Goal: Task Accomplishment & Management: Manage account settings

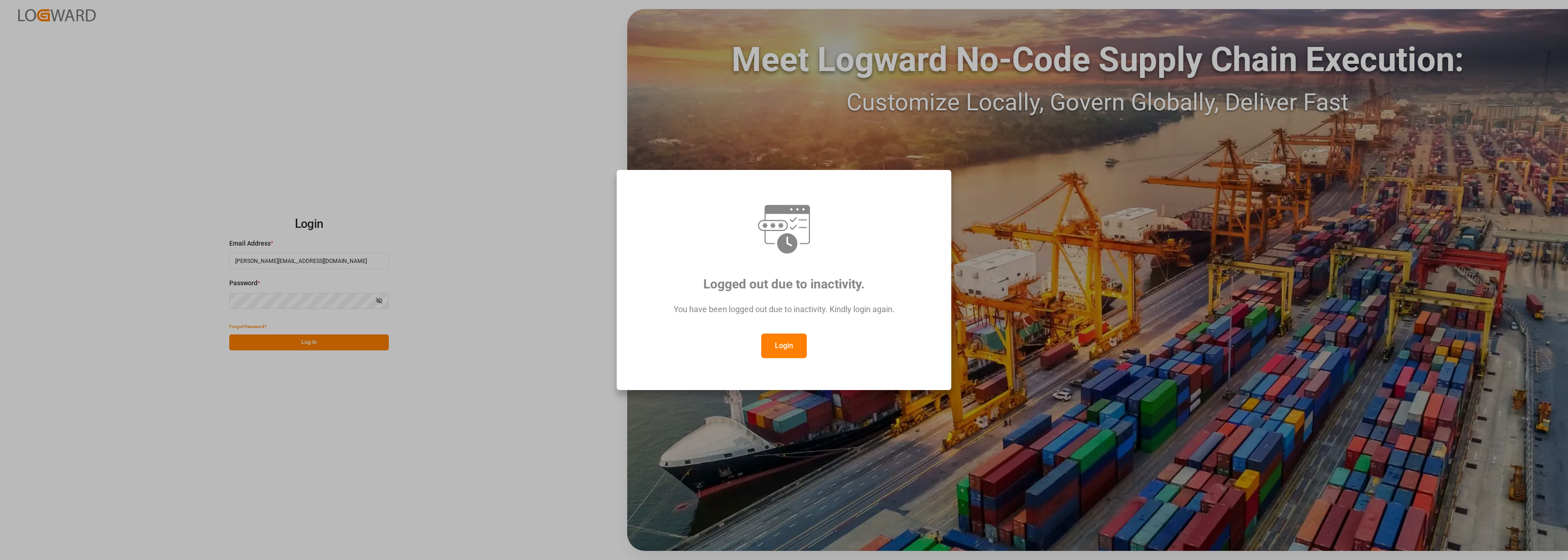
click at [327, 344] on div "Logged out due to inactivity. You have been logged out due to inactivity. Kindl…" at bounding box center [784, 280] width 1568 height 560
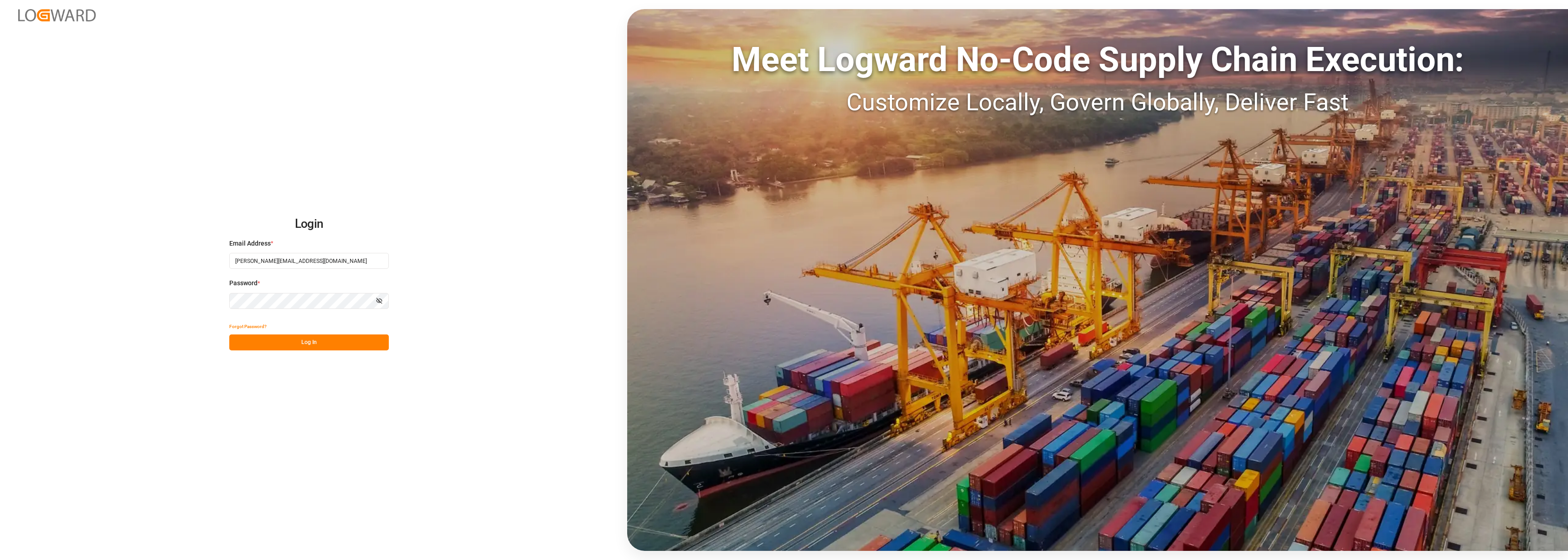
click at [295, 344] on button "Log In" at bounding box center [309, 342] width 160 height 16
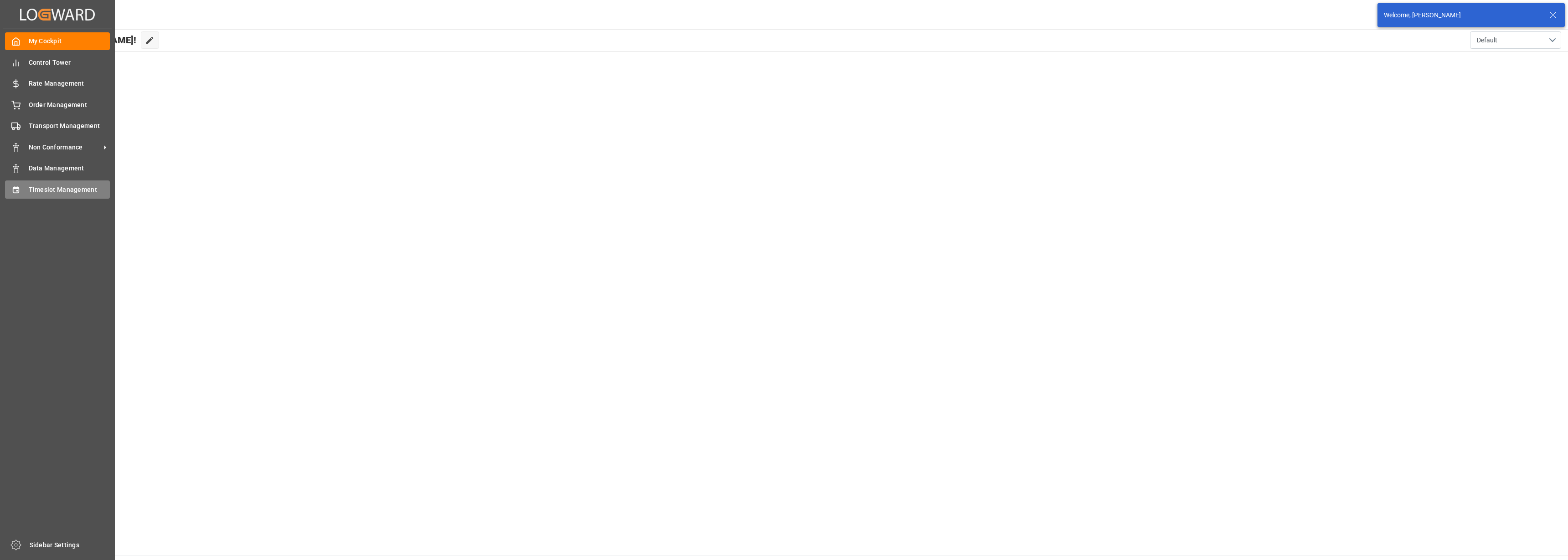
click at [21, 187] on div "Timeslot Management Timeslot Management" at bounding box center [57, 189] width 105 height 17
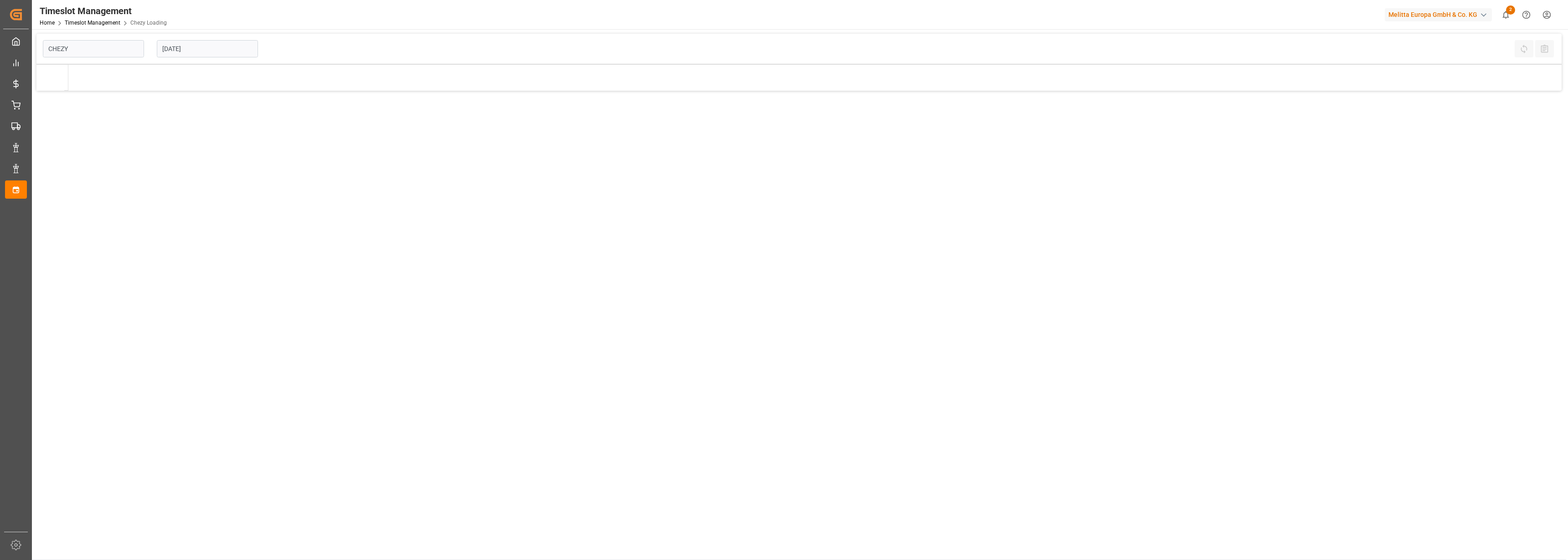
type input "Chezy Loading"
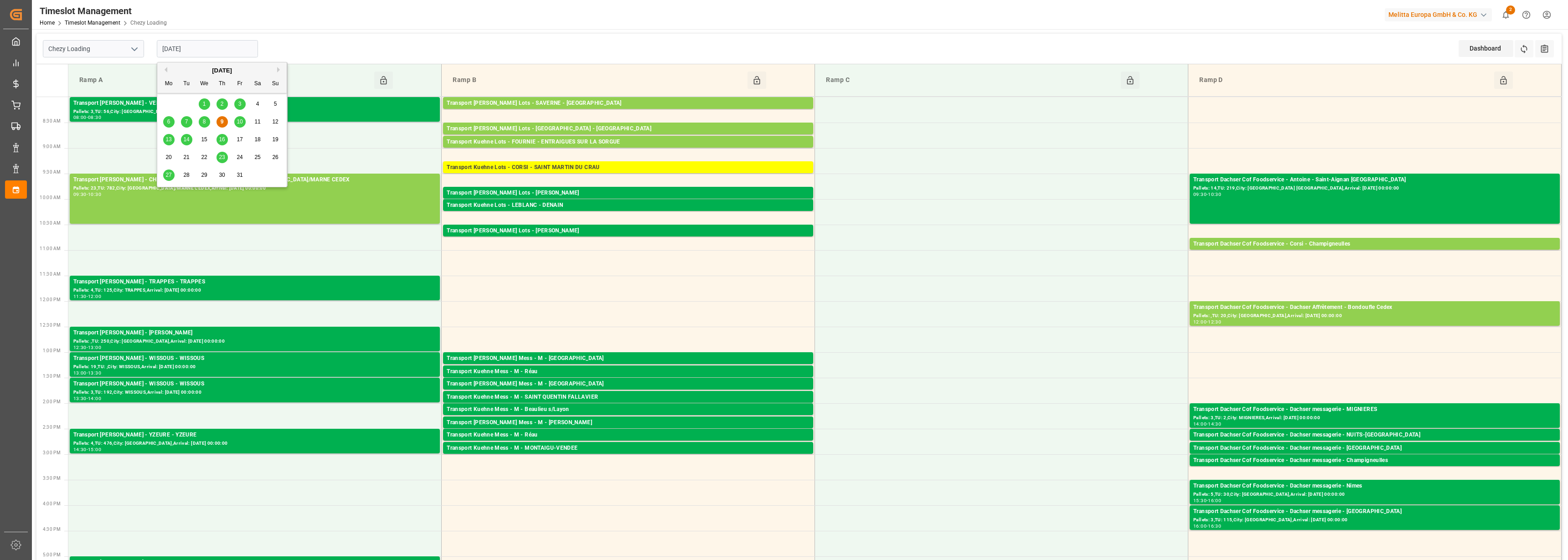
click at [195, 44] on input "[DATE]" at bounding box center [207, 49] width 101 height 17
click at [243, 120] on span "10" at bounding box center [239, 121] width 6 height 7
type input "[DATE]"
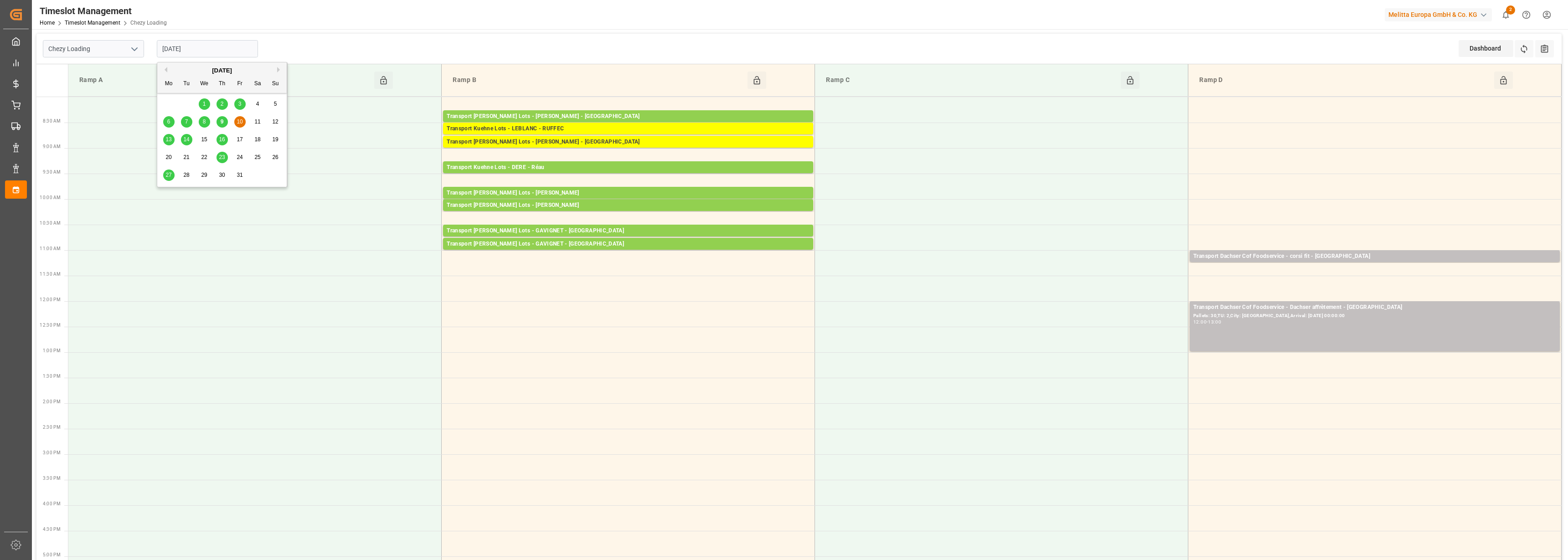
click at [187, 49] on input "[DATE]" at bounding box center [207, 49] width 101 height 17
click at [138, 46] on icon "open menu" at bounding box center [134, 48] width 11 height 11
click at [117, 87] on div "Chezy Unloading" at bounding box center [93, 89] width 100 height 20
type input "Chezy Unloading"
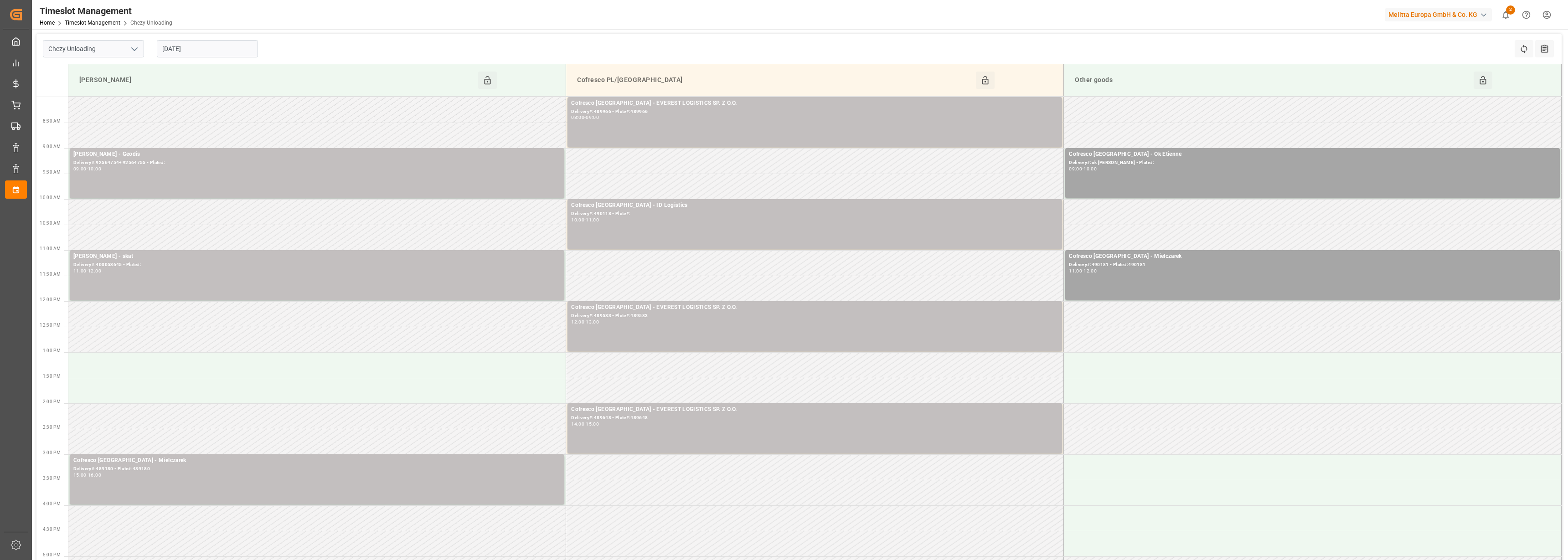
click at [218, 47] on input "[DATE]" at bounding box center [207, 49] width 101 height 17
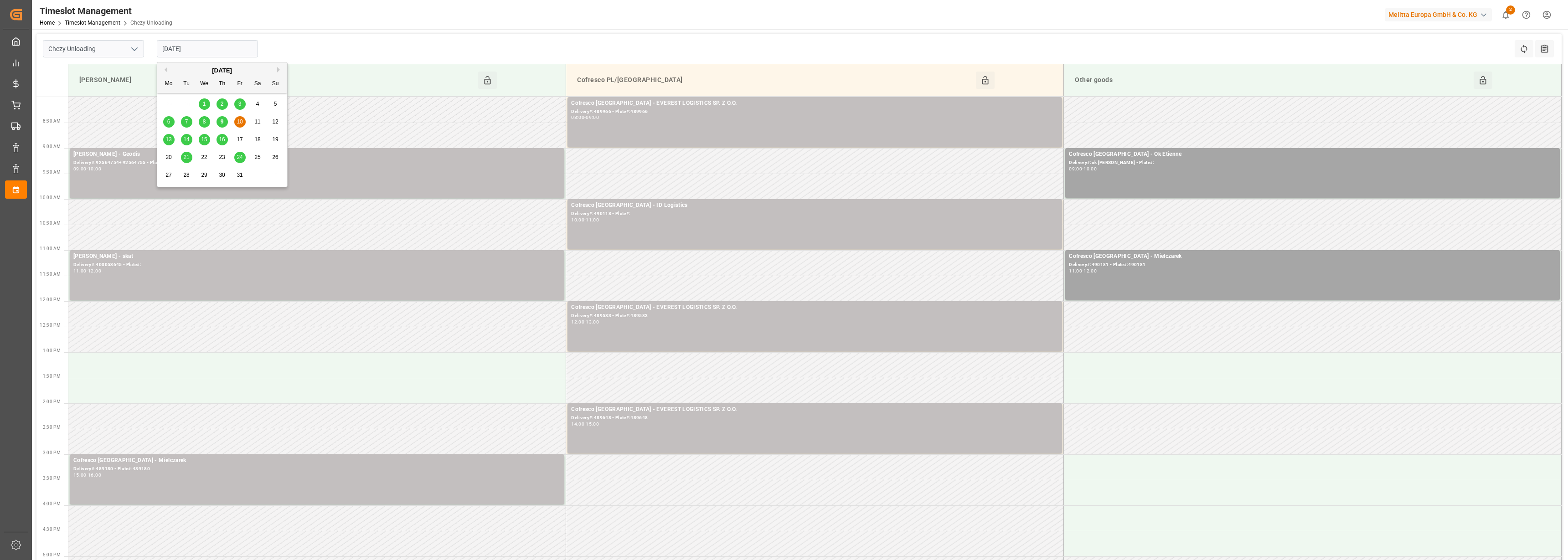
click at [219, 121] on div "9" at bounding box center [223, 121] width 12 height 11
type input "[DATE]"
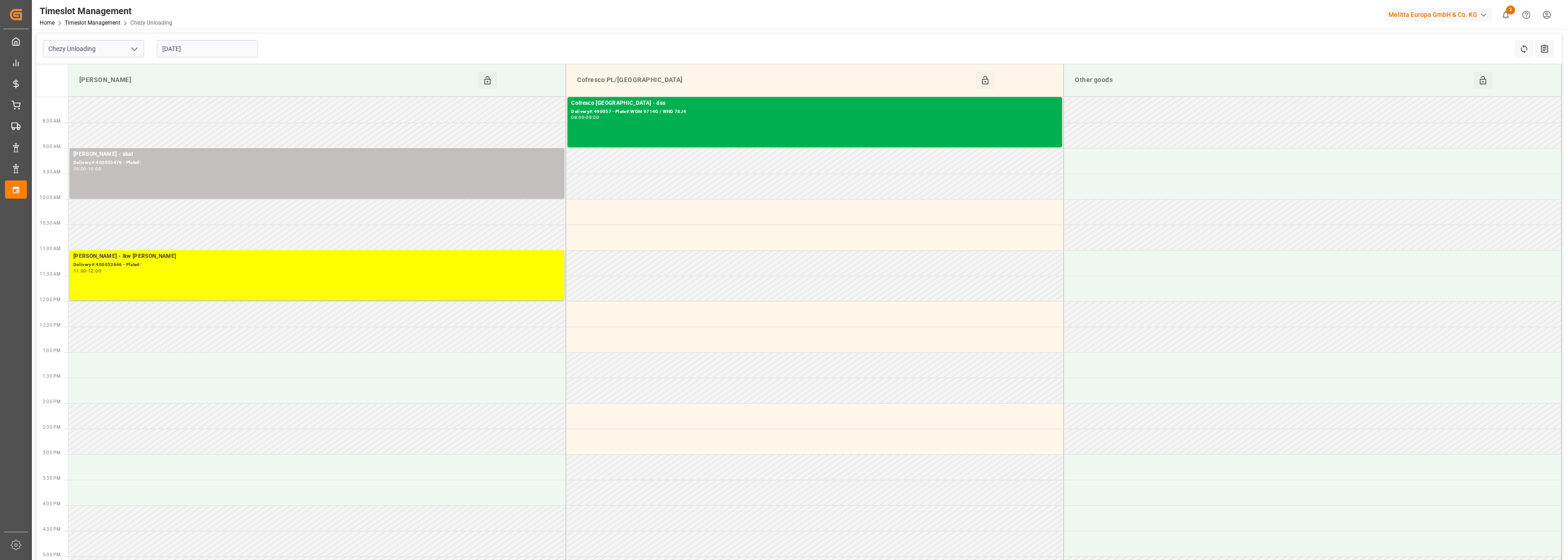
click at [133, 47] on icon "open menu" at bounding box center [134, 48] width 11 height 11
click at [120, 69] on div "Chezy Loading" at bounding box center [93, 68] width 100 height 20
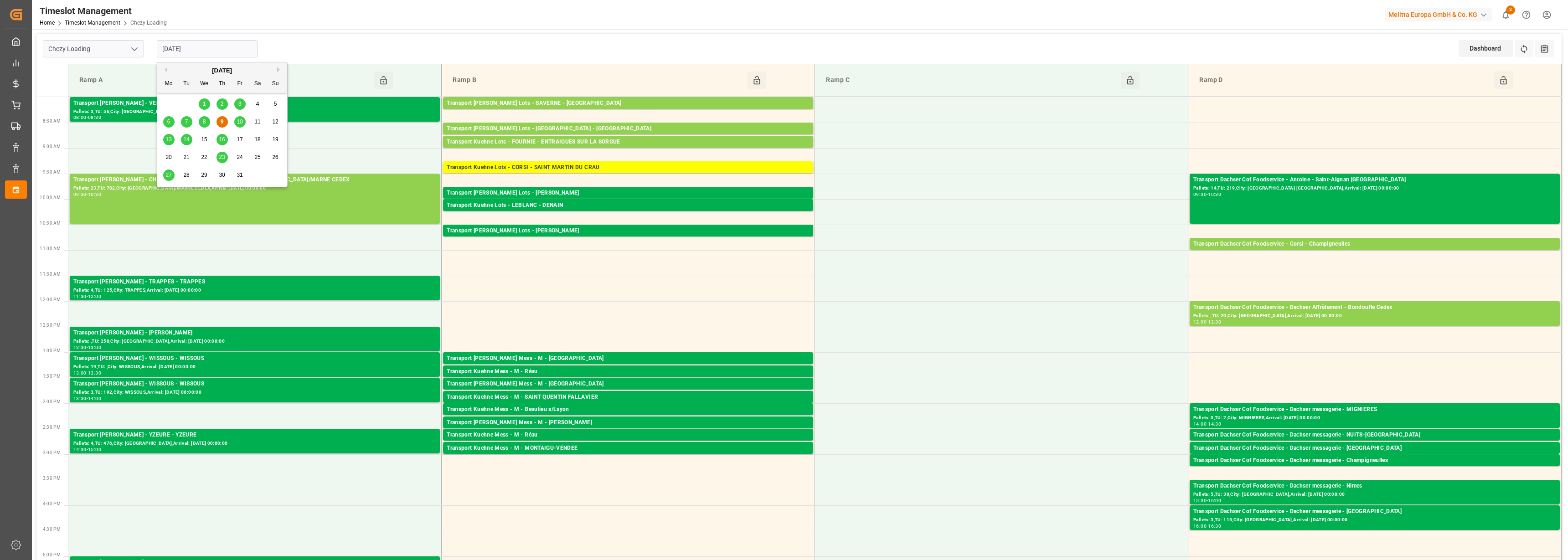
click at [219, 49] on input "[DATE]" at bounding box center [207, 49] width 101 height 17
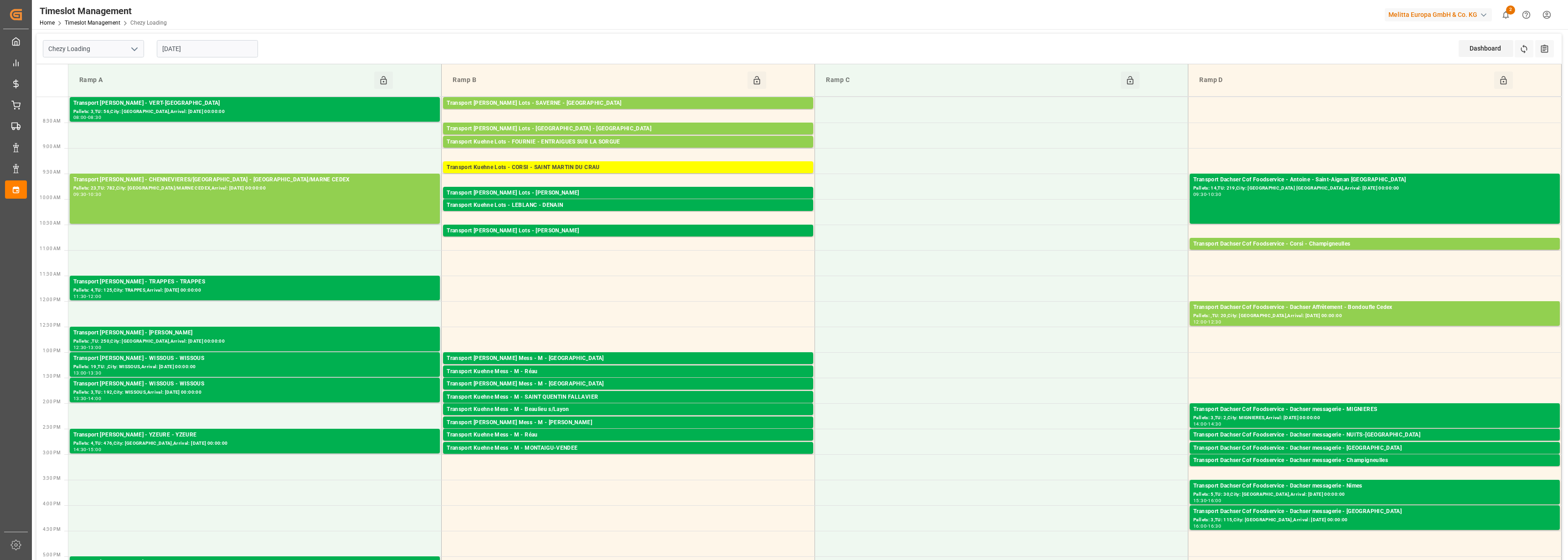
click at [136, 49] on polyline "open menu" at bounding box center [135, 49] width 6 height 3
click at [81, 86] on div "Chezy Unloading" at bounding box center [93, 89] width 100 height 20
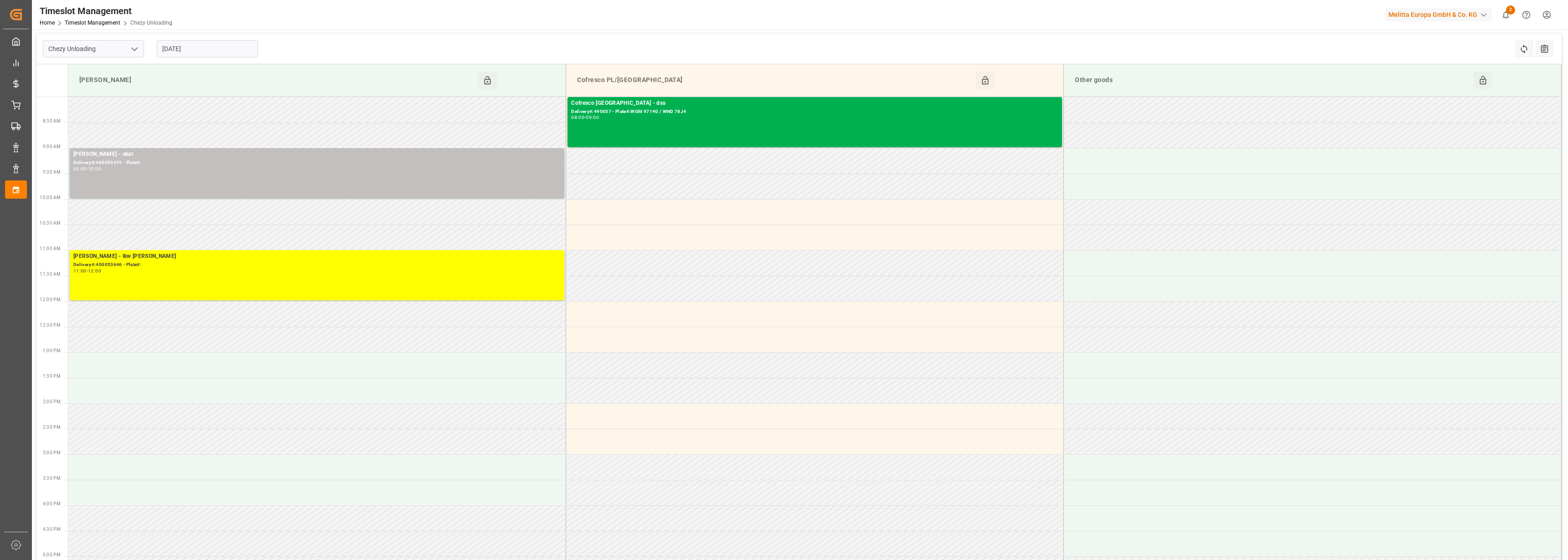
click at [136, 49] on polyline "open menu" at bounding box center [135, 49] width 6 height 3
click at [114, 70] on div "Chezy Loading" at bounding box center [93, 68] width 100 height 20
type input "Chezy Loading"
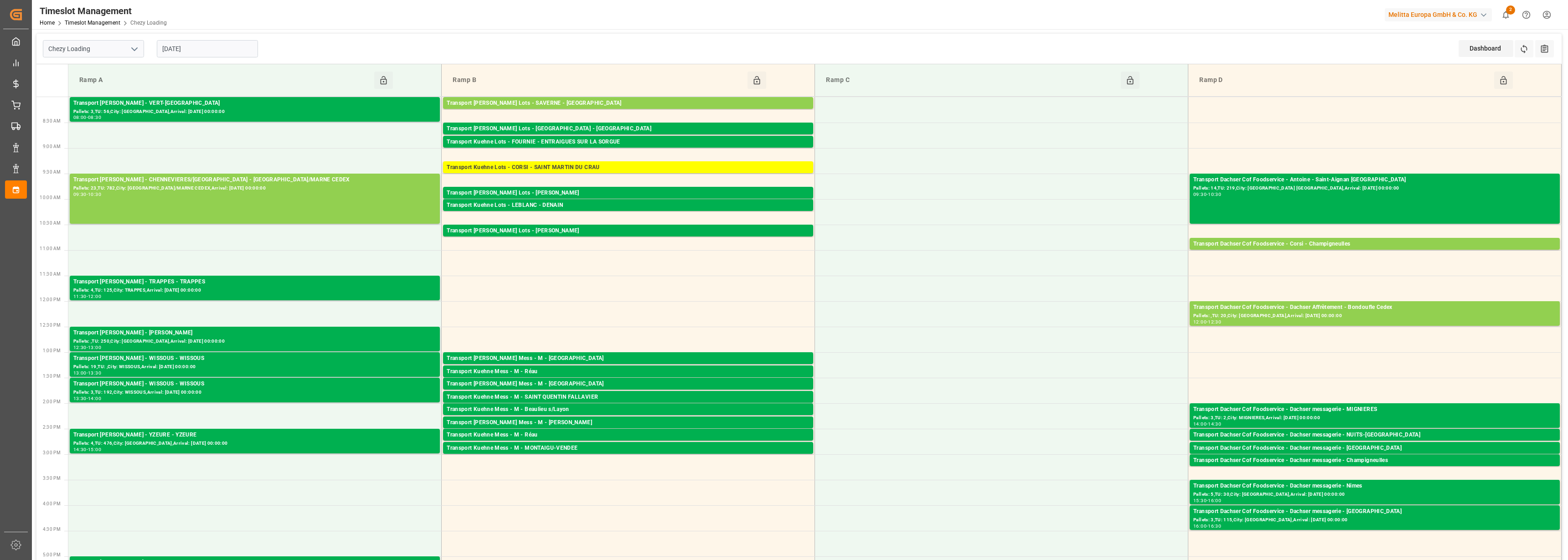
click at [223, 51] on input "[DATE]" at bounding box center [207, 49] width 101 height 17
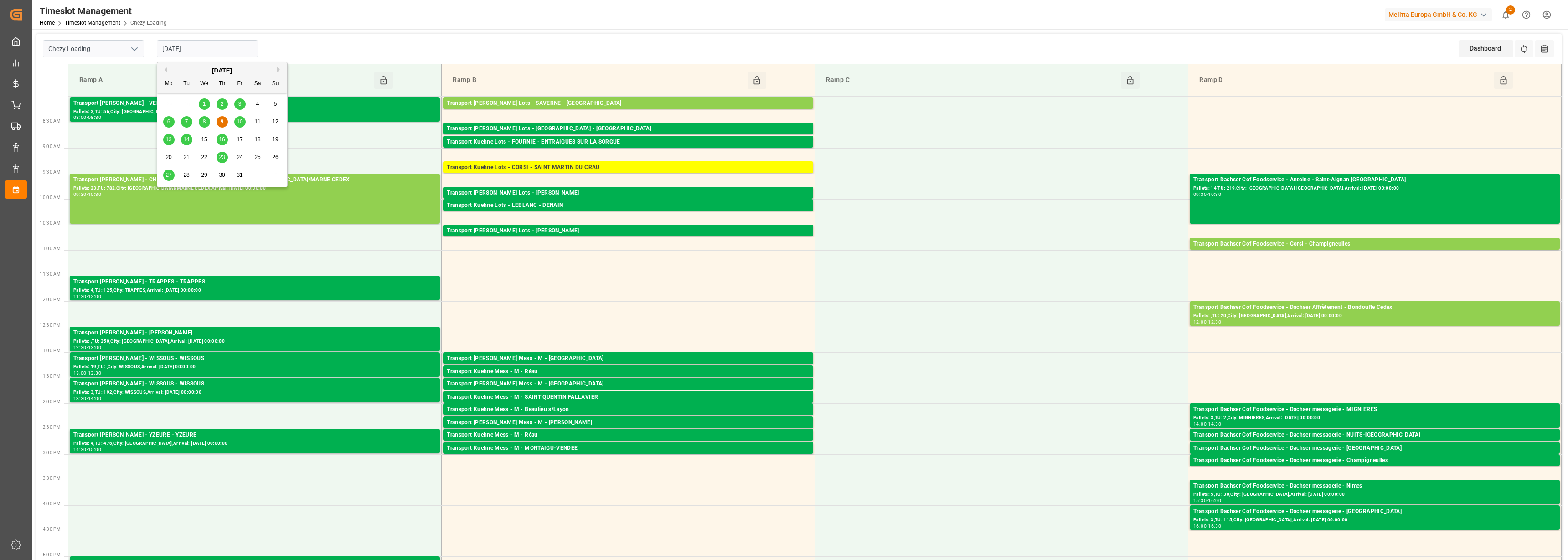
click at [240, 122] on span "10" at bounding box center [239, 121] width 6 height 7
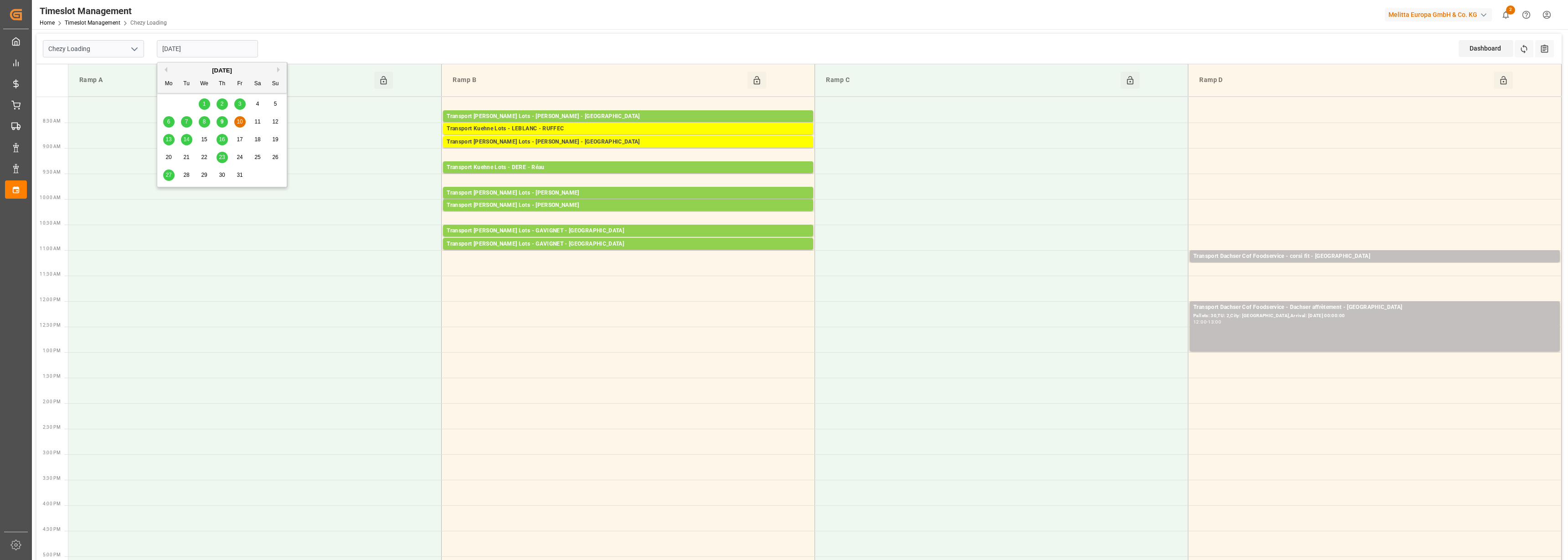
click at [189, 42] on input "[DATE]" at bounding box center [207, 49] width 101 height 17
click at [222, 120] on span "9" at bounding box center [222, 121] width 3 height 7
type input "[DATE]"
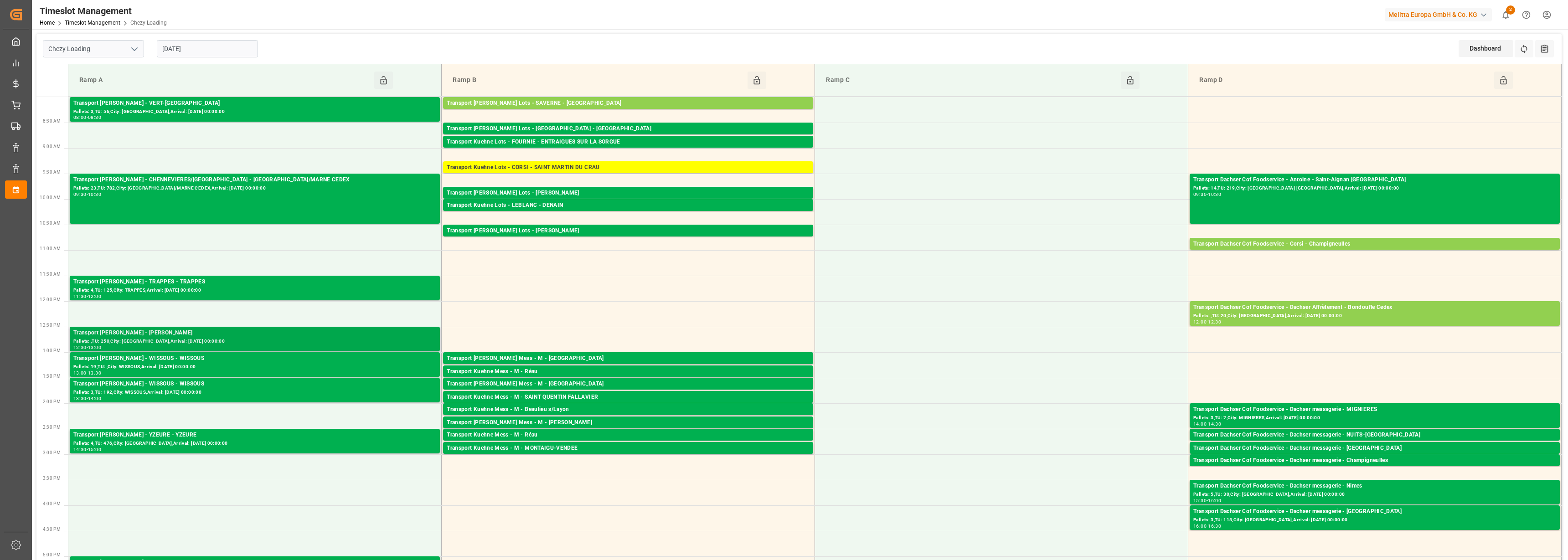
click at [179, 333] on div "Transport [PERSON_NAME] - [PERSON_NAME]" at bounding box center [254, 333] width 362 height 9
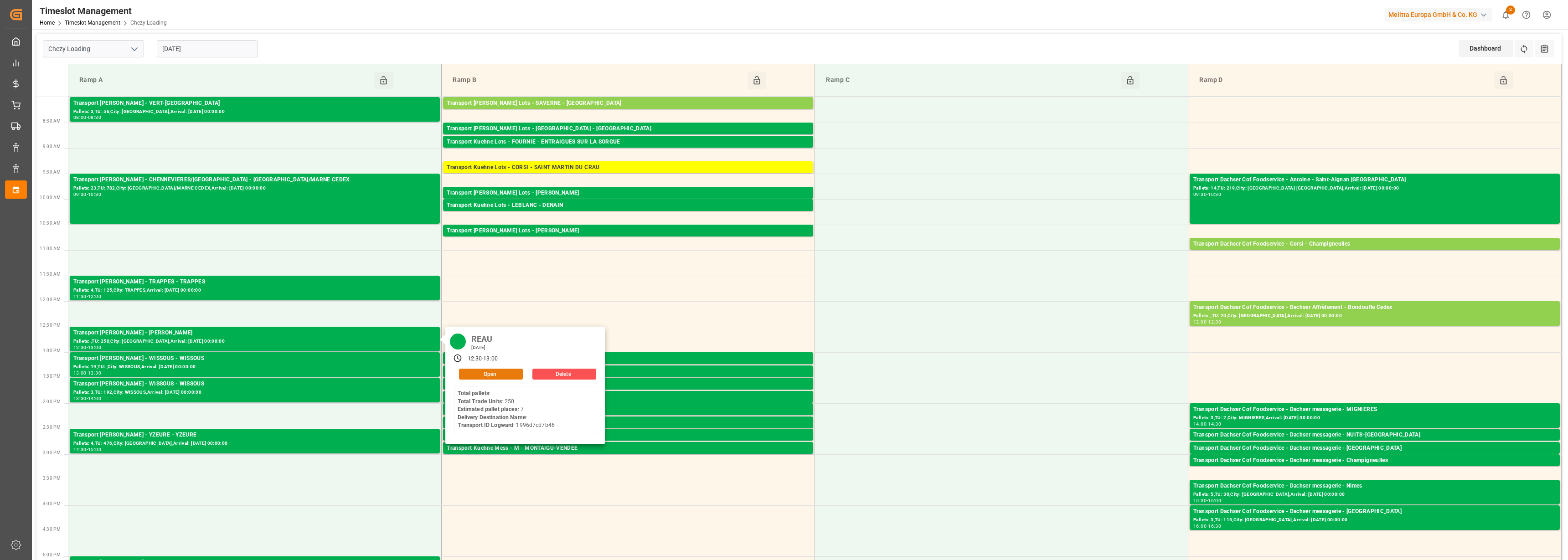
click at [493, 375] on button "Open" at bounding box center [491, 374] width 64 height 11
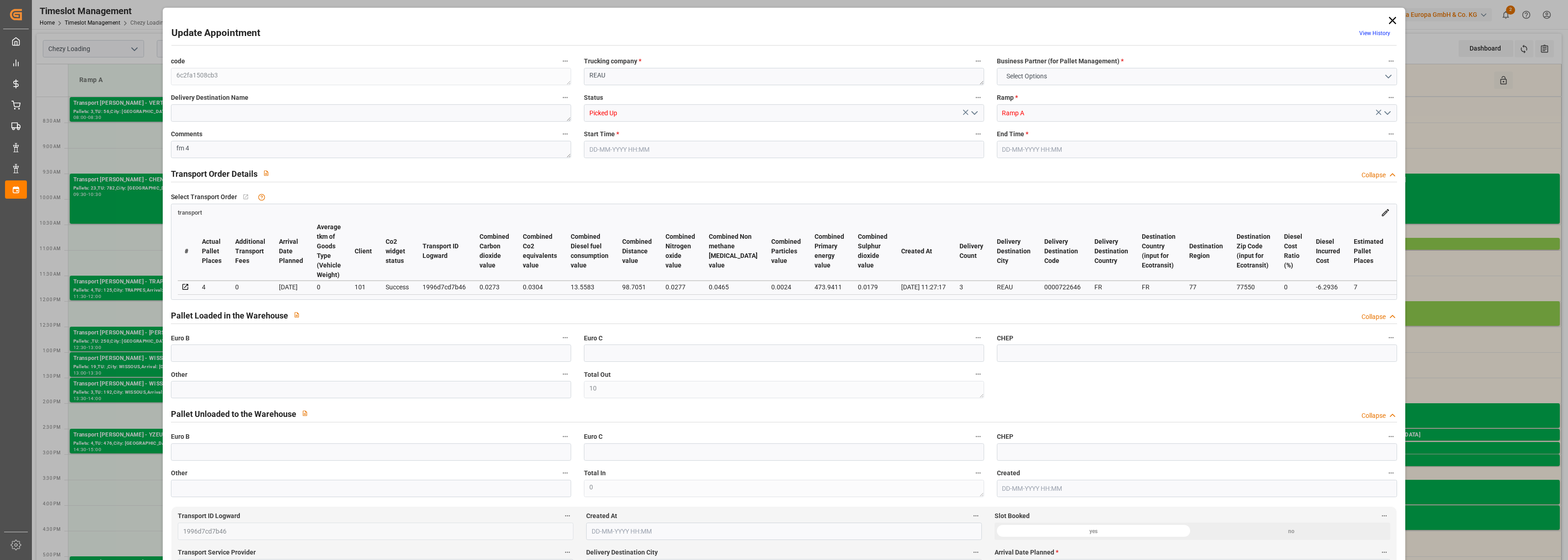
type input "10"
type input "7"
type input "4"
type input "186.2"
type input "0"
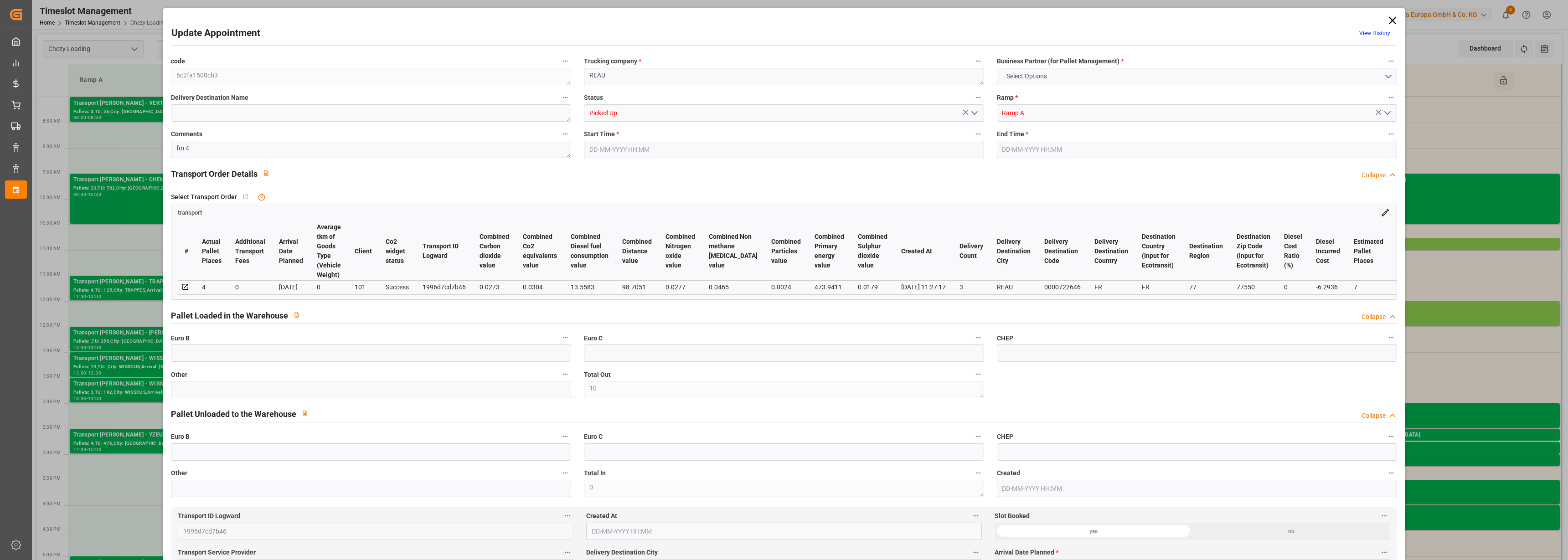
type input "0"
type input "179.9064"
type input "-6.2936"
type input "10"
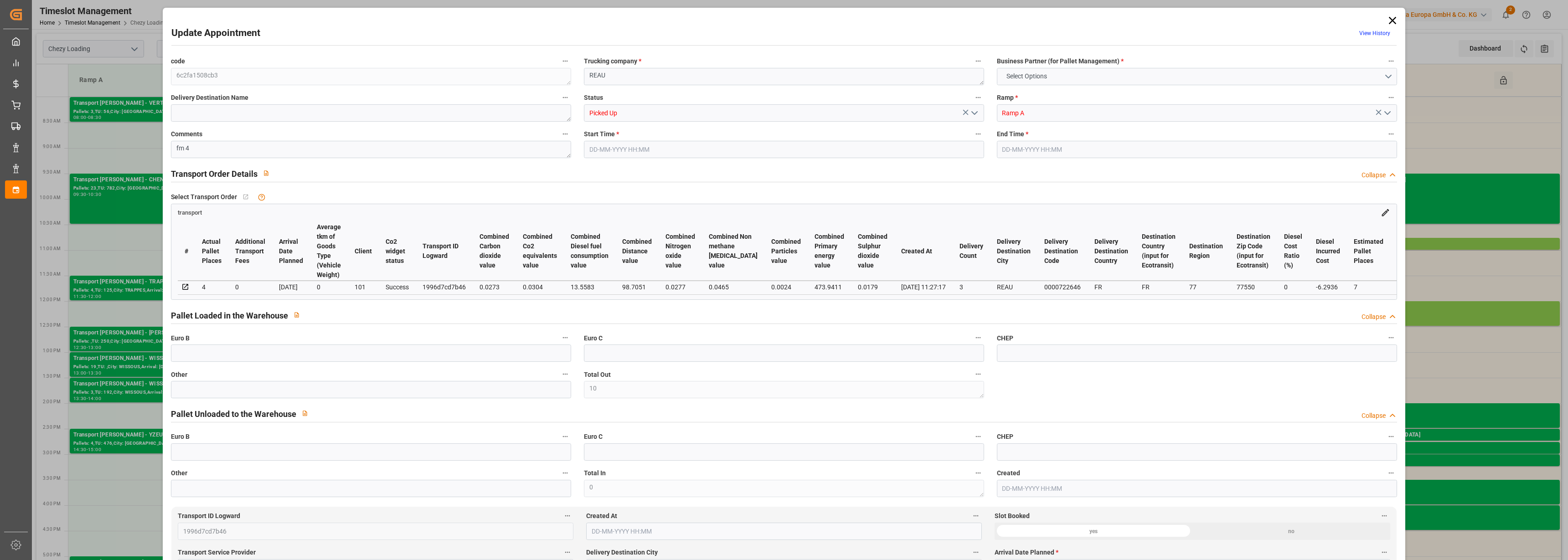
type input "462.461"
type input "1268.937"
type input "2418.758"
type input "77"
type input "0"
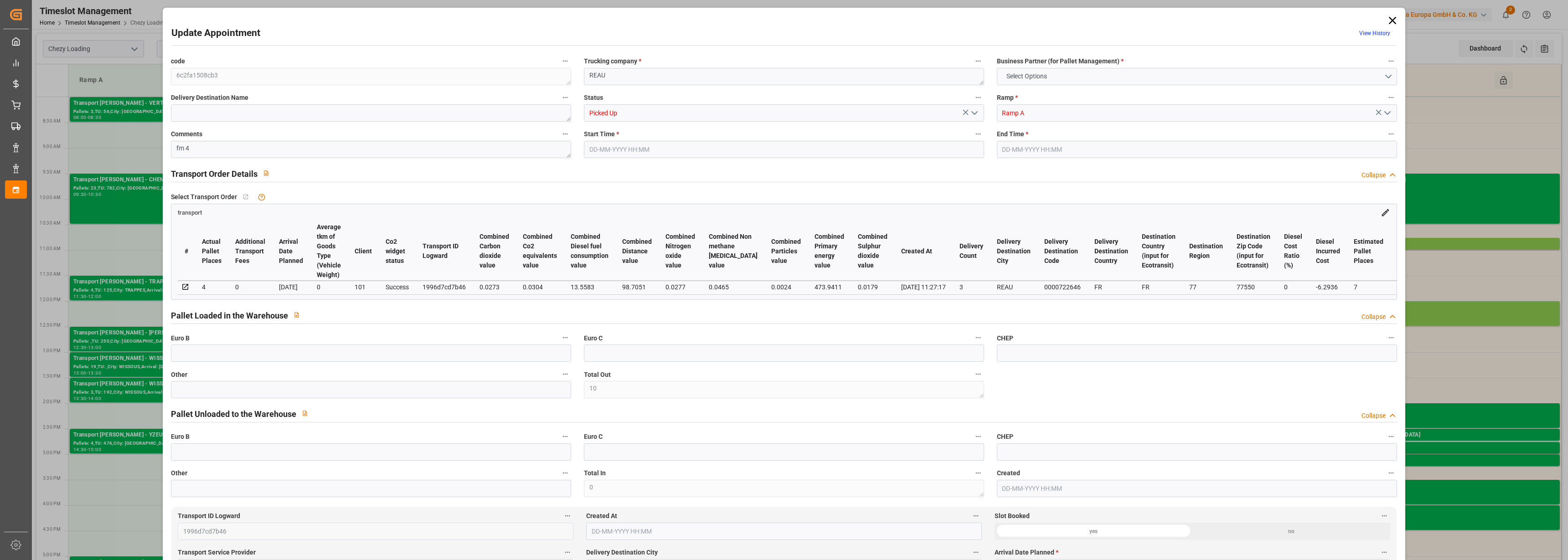
type input "250"
type input "31"
type input "101"
type input "555.937"
type input "0"
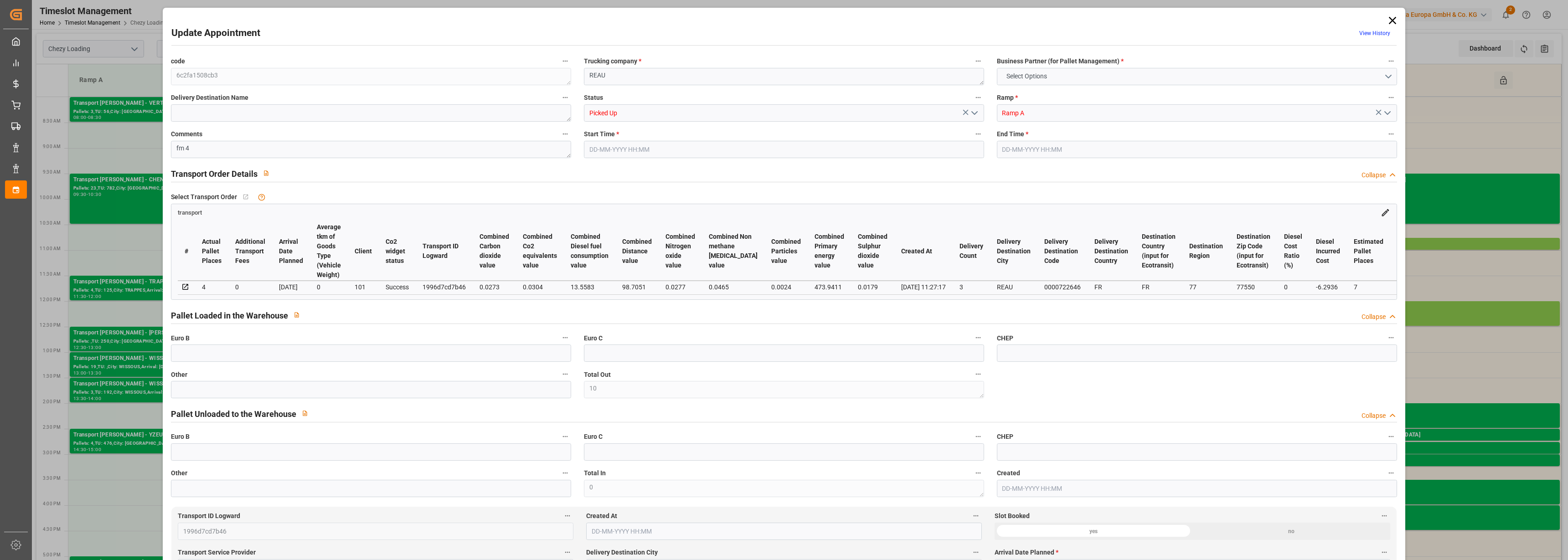
type input "4710.8598"
type input "0"
type input "21"
type input "35"
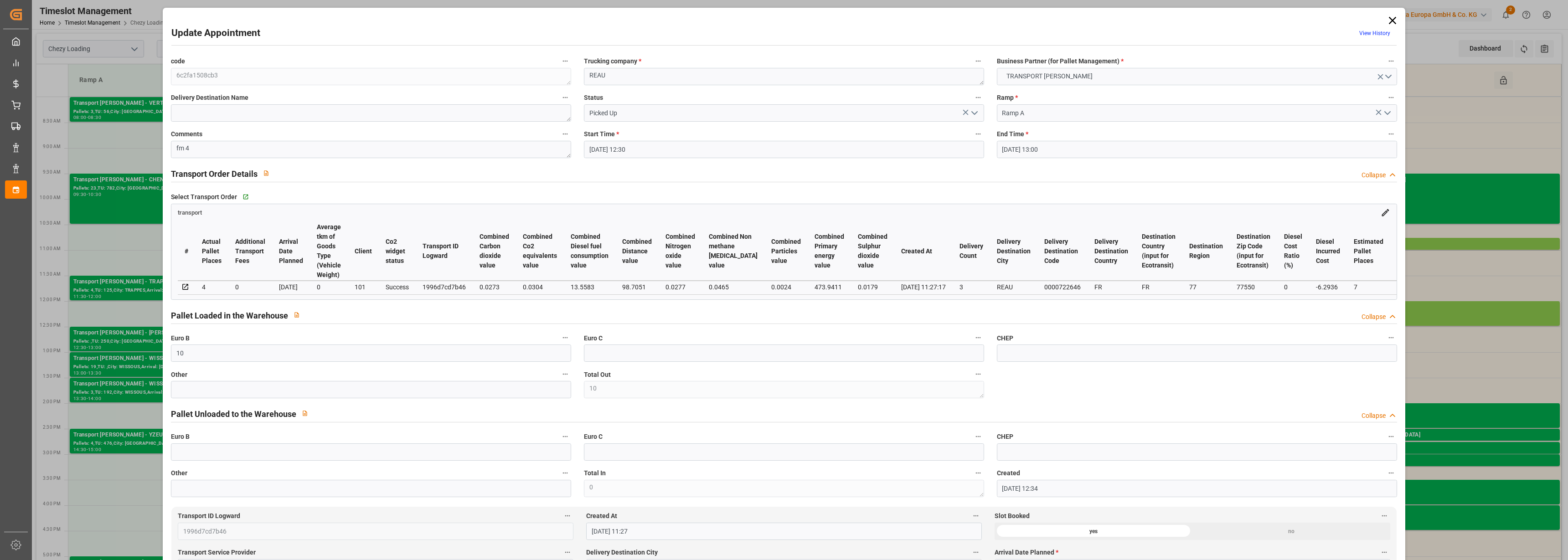
type input "[DATE] 12:30"
type input "[DATE] 13:00"
type input "[DATE] 12:34"
type input "[DATE] 11:27"
type input "[DATE]"
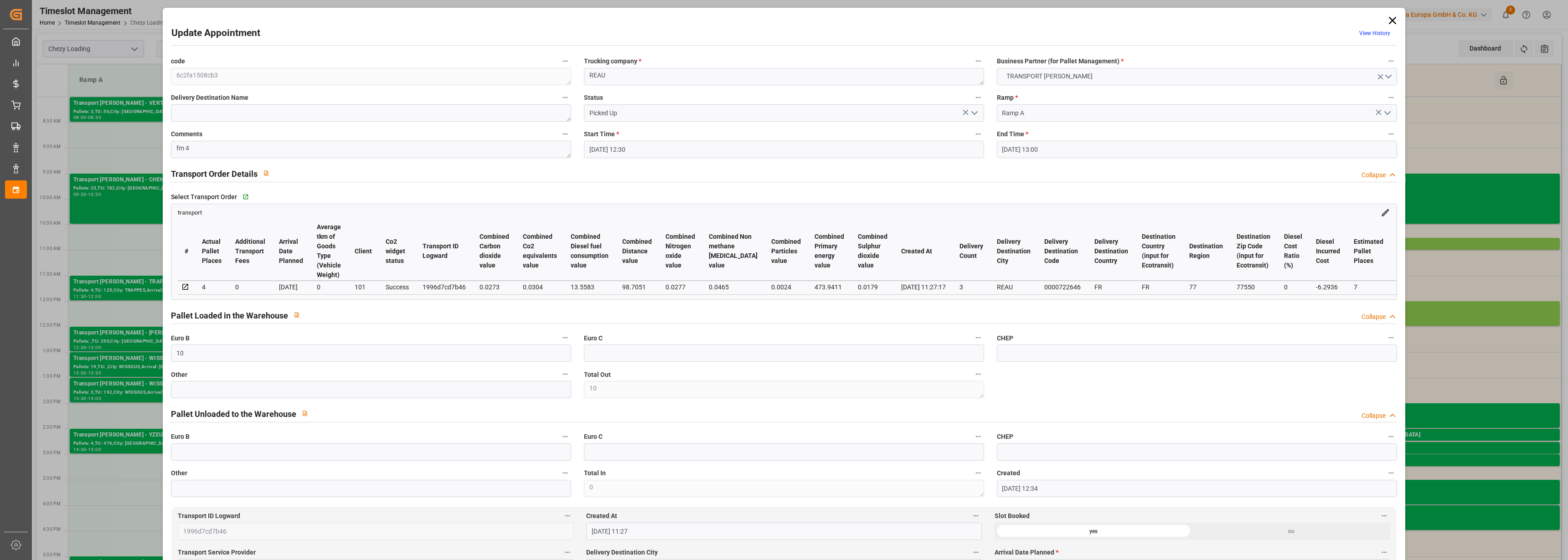
type input "[DATE]"
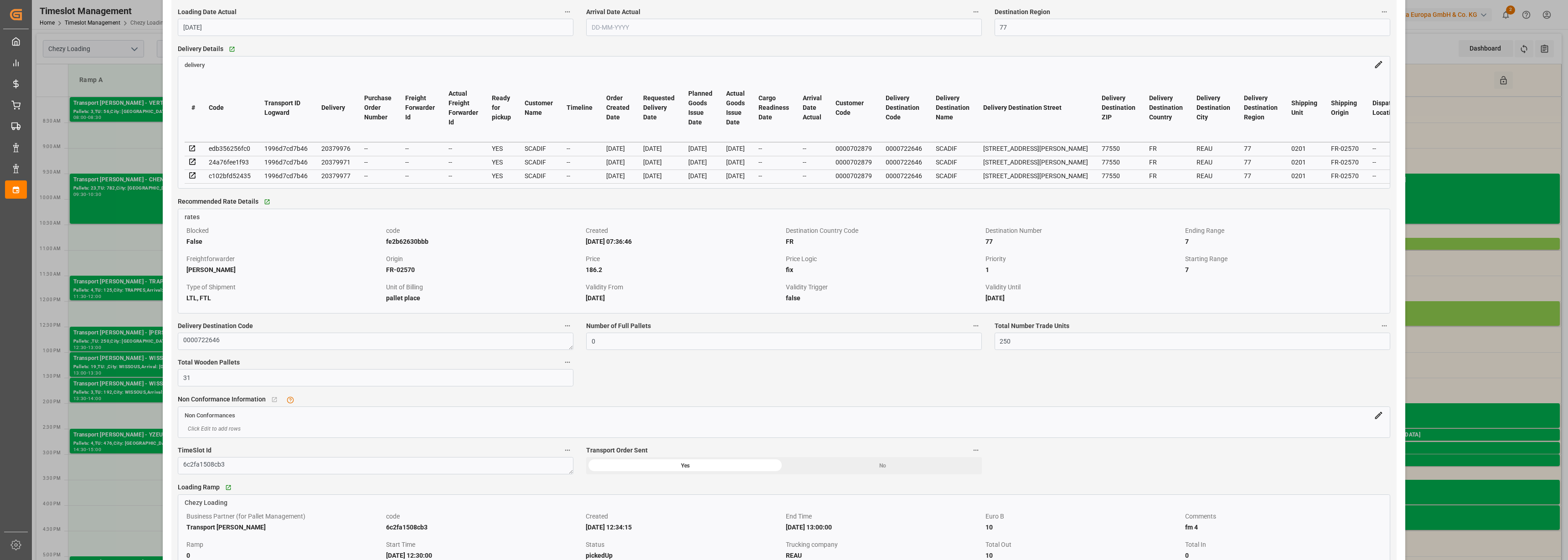
scroll to position [627, 0]
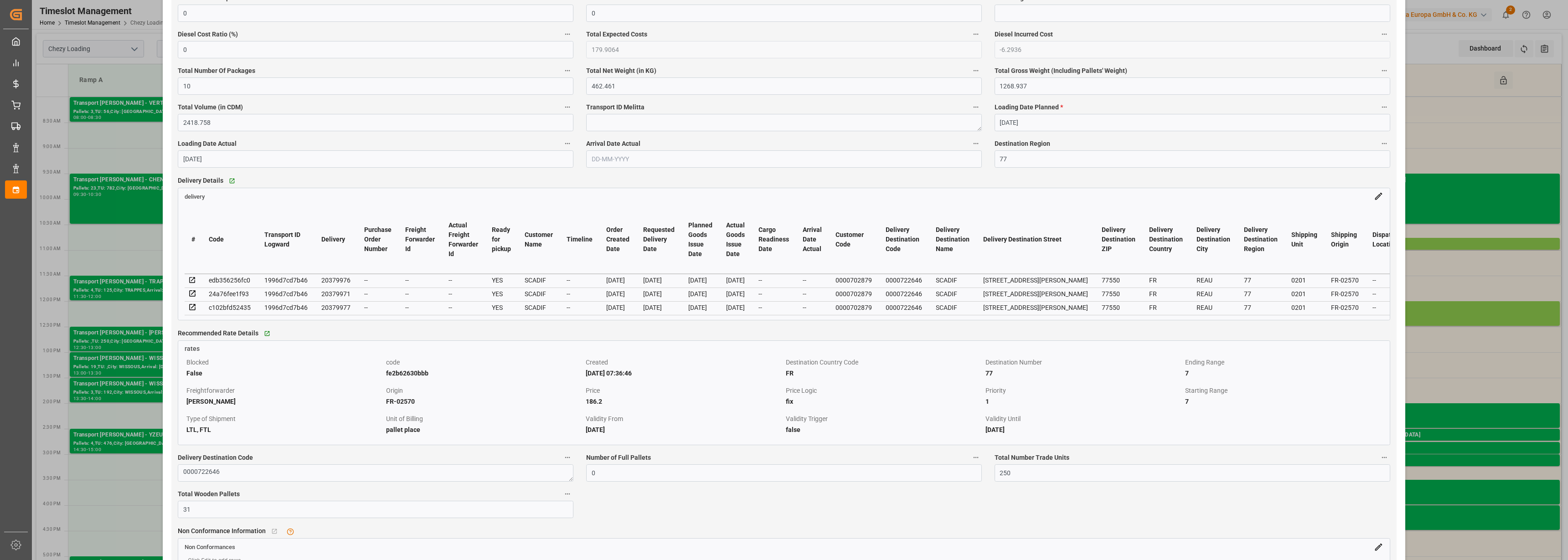
click at [508, 142] on label "Loading Date Actual" at bounding box center [375, 144] width 395 height 13
click at [562, 142] on button "Loading Date Actual" at bounding box center [568, 144] width 12 height 12
drag, startPoint x: 393, startPoint y: 84, endPoint x: 381, endPoint y: 152, distance: 69.1
click at [381, 152] on div at bounding box center [784, 280] width 1568 height 560
click at [1440, 131] on div "Update Appointment View History code 6c2fa1508cb3 Trucking company * [PERSON_NA…" at bounding box center [784, 280] width 1568 height 560
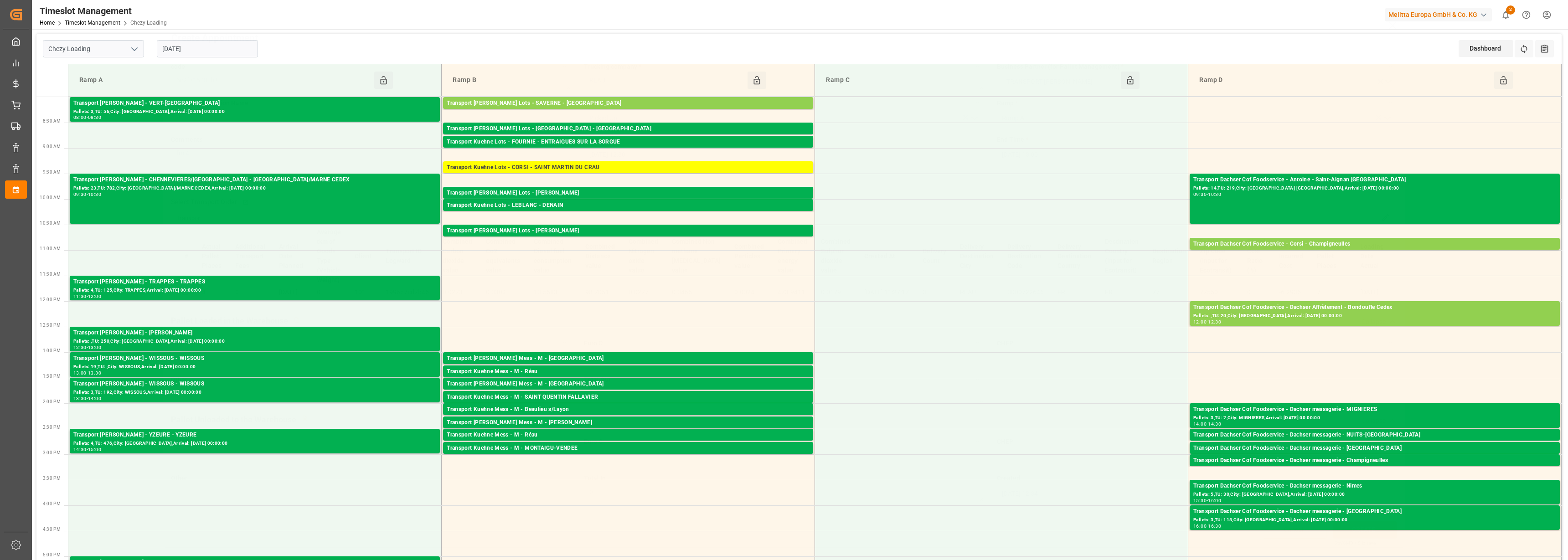
scroll to position [0, 0]
